Goal: Transaction & Acquisition: Purchase product/service

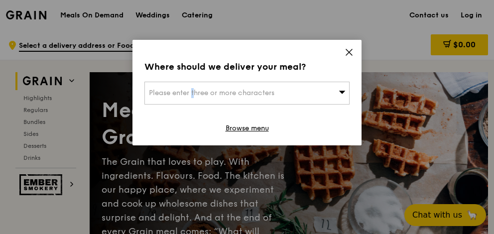
click at [165, 95] on span "Please enter three or more characters" at bounding box center [212, 93] width 126 height 8
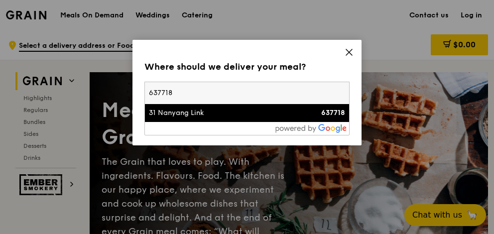
type input "637718"
click at [329, 115] on strong "637718" at bounding box center [333, 113] width 24 height 8
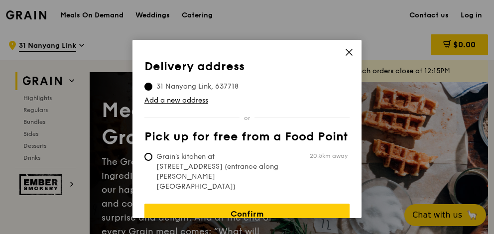
scroll to position [7, 0]
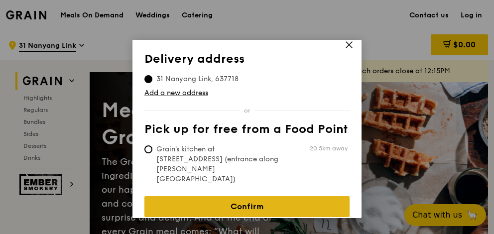
click at [233, 201] on link "Confirm" at bounding box center [246, 206] width 205 height 21
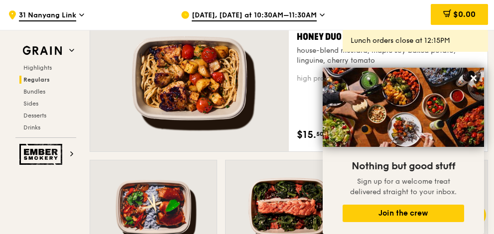
scroll to position [810, 0]
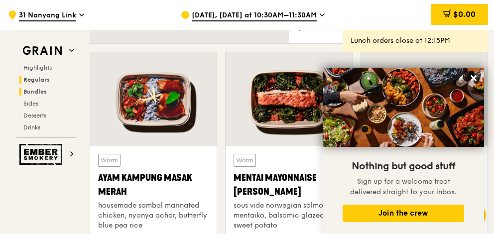
click at [33, 91] on span "Bundles" at bounding box center [34, 91] width 23 height 7
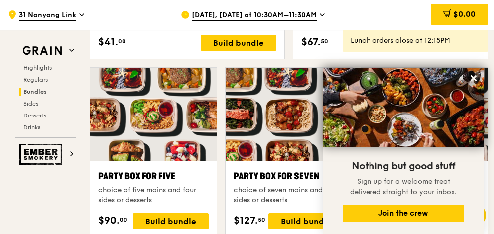
scroll to position [1692, 0]
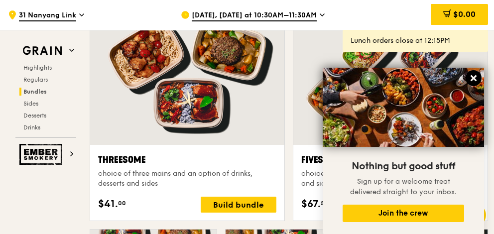
click at [474, 79] on icon at bounding box center [474, 78] width 6 height 6
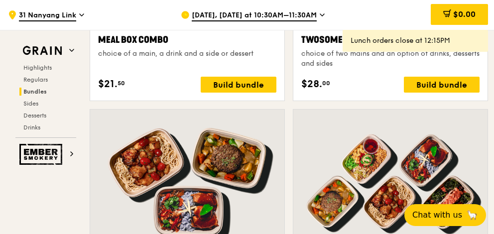
scroll to position [1530, 0]
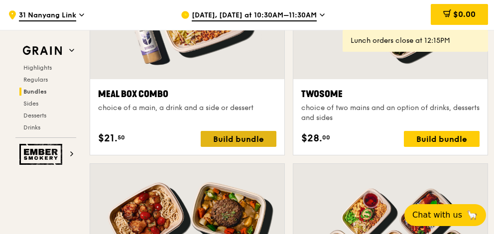
click at [239, 138] on div "Build bundle" at bounding box center [239, 139] width 76 height 16
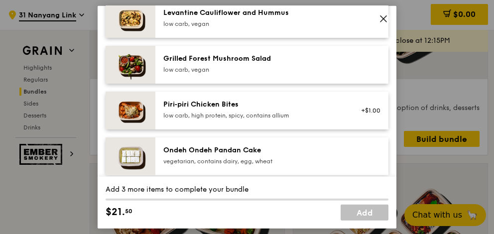
scroll to position [799, 0]
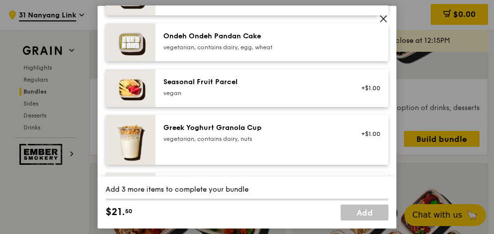
drag, startPoint x: 358, startPoint y: 123, endPoint x: 320, endPoint y: 133, distance: 38.9
click at [358, 124] on div "+$1.00" at bounding box center [367, 134] width 38 height 22
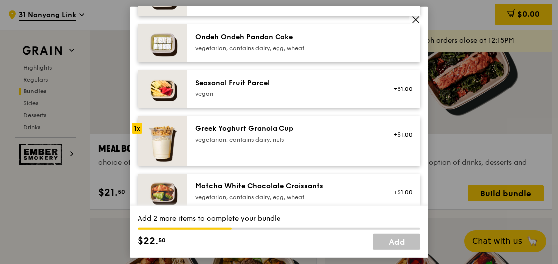
scroll to position [742, 0]
